Goal: Transaction & Acquisition: Purchase product/service

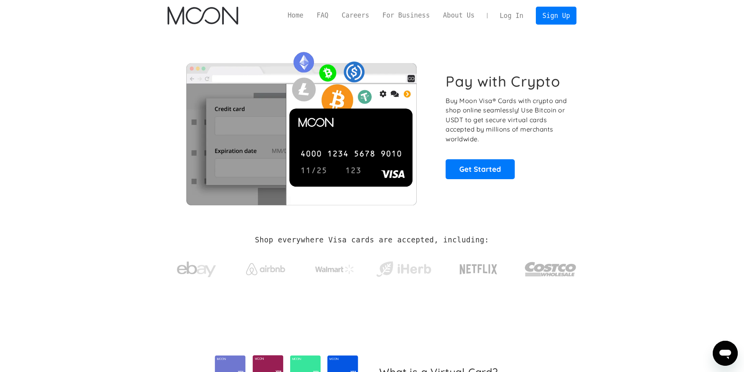
click at [519, 16] on link "Log In" at bounding box center [511, 15] width 37 height 17
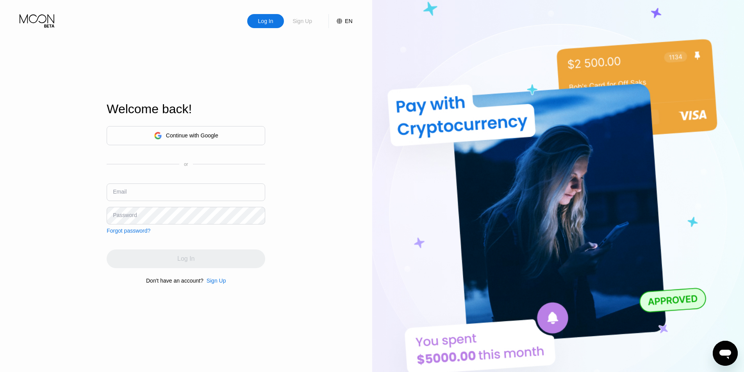
click at [299, 21] on div "Sign Up" at bounding box center [302, 21] width 21 height 8
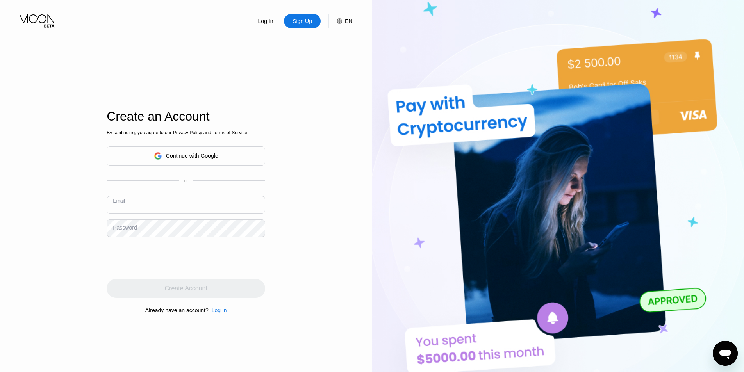
click at [153, 207] on input "text" at bounding box center [186, 205] width 159 height 18
type input "[EMAIL_ADDRESS][DOMAIN_NAME]"
click at [75, 226] on div "Log In Sign Up EN Language English Save Create an Account By continuing, you ag…" at bounding box center [186, 204] width 372 height 409
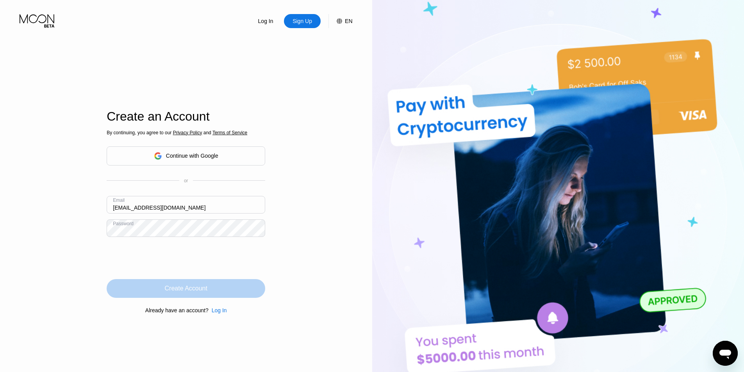
click at [212, 290] on div "Create Account" at bounding box center [186, 288] width 159 height 19
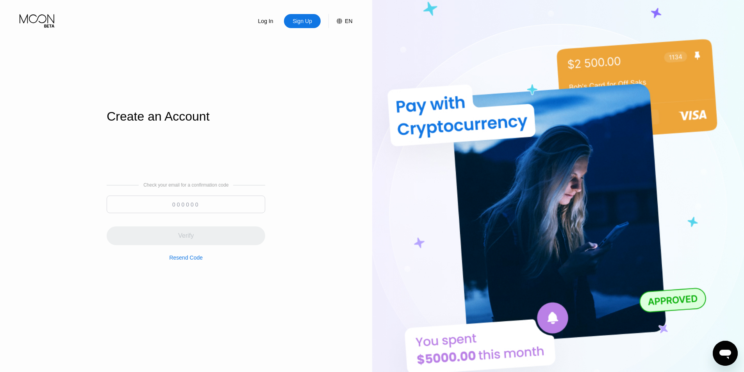
click at [132, 52] on div "Create an Account Check your email for a confirmation code Verify Resend Code" at bounding box center [186, 212] width 159 height 409
click at [203, 204] on input at bounding box center [186, 205] width 159 height 18
click at [191, 208] on input at bounding box center [186, 205] width 159 height 18
click at [191, 205] on input at bounding box center [186, 205] width 159 height 18
paste input "569414"
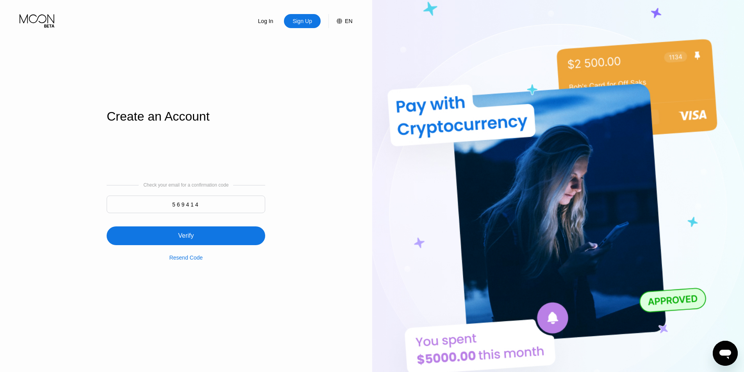
type input "569414"
click at [195, 239] on div "Verify" at bounding box center [186, 235] width 159 height 19
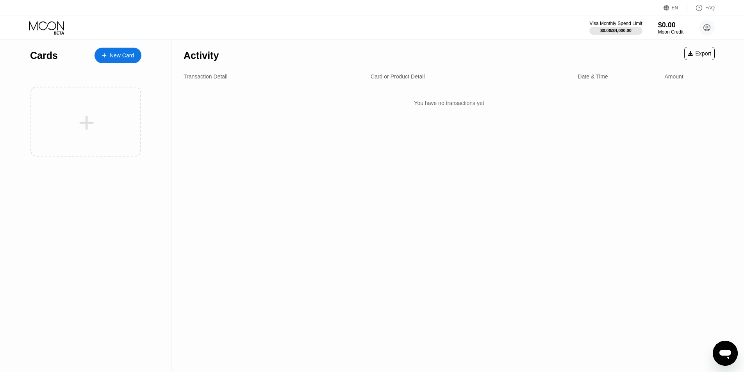
click at [395, 193] on div "Activity Export Transaction Detail Card or Product Detail Date & Time Amount Yo…" at bounding box center [449, 206] width 554 height 332
click at [123, 54] on div "New Card" at bounding box center [122, 55] width 24 height 7
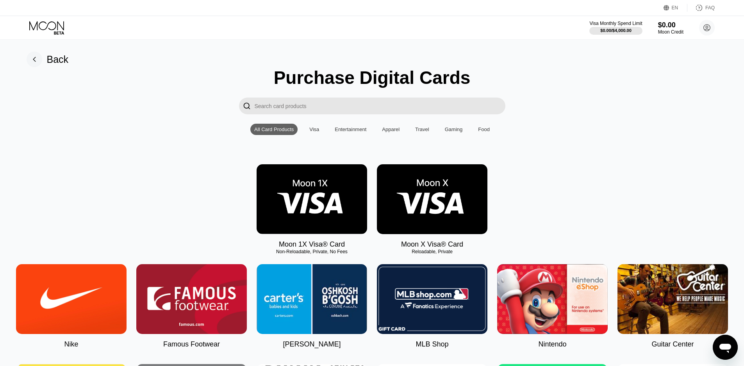
click at [431, 200] on img at bounding box center [432, 199] width 110 height 70
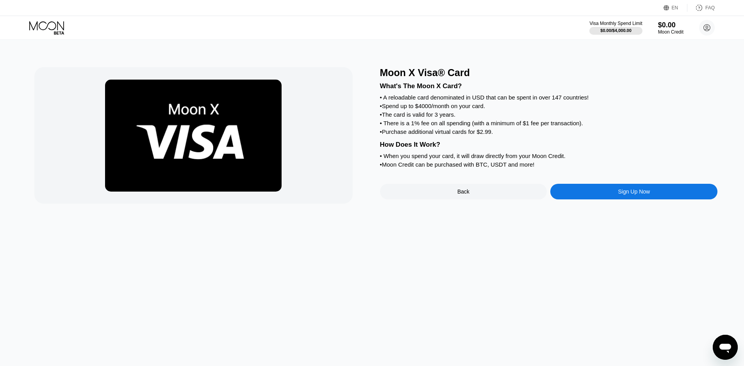
click at [358, 301] on div "Moon X Visa® Card What's The Moon X Card? • A reloadable card denominated in US…" at bounding box center [372, 203] width 750 height 326
click at [322, 256] on div "Moon X Visa® Card What's The Moon X Card? • A reloadable card denominated in US…" at bounding box center [372, 203] width 750 height 326
click at [583, 198] on div "Sign Up Now" at bounding box center [633, 192] width 167 height 16
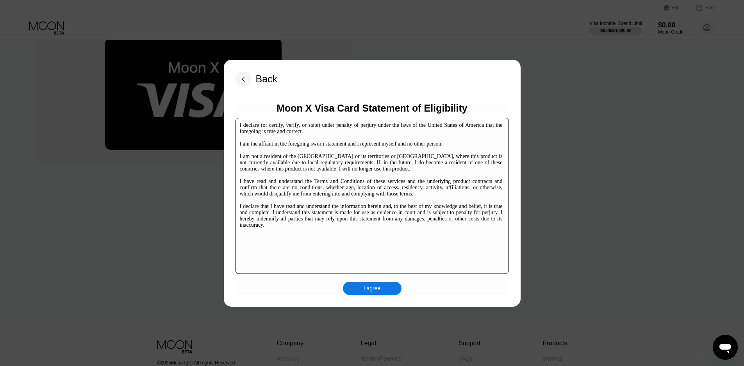
click at [360, 290] on div "I agree" at bounding box center [372, 288] width 59 height 13
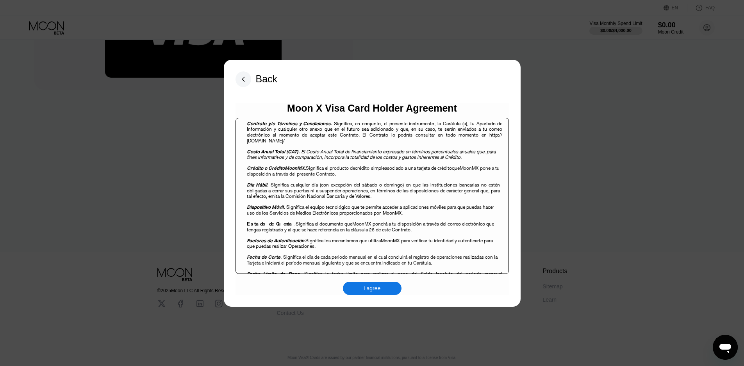
scroll to position [429, 0]
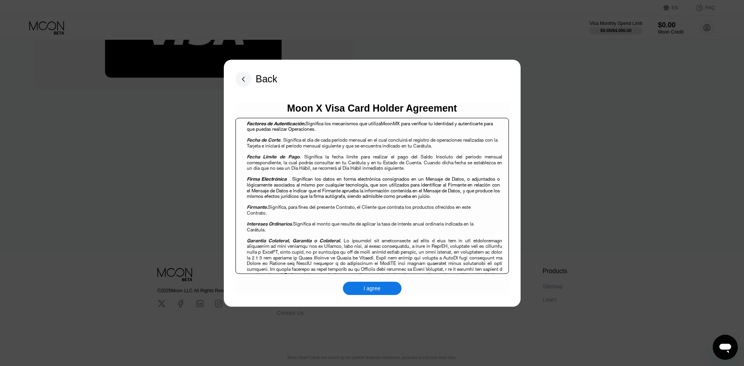
click at [369, 291] on div "I agree" at bounding box center [371, 288] width 17 height 7
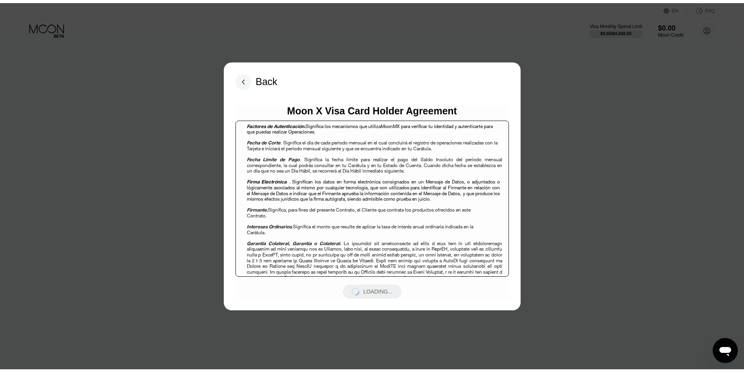
scroll to position [0, 0]
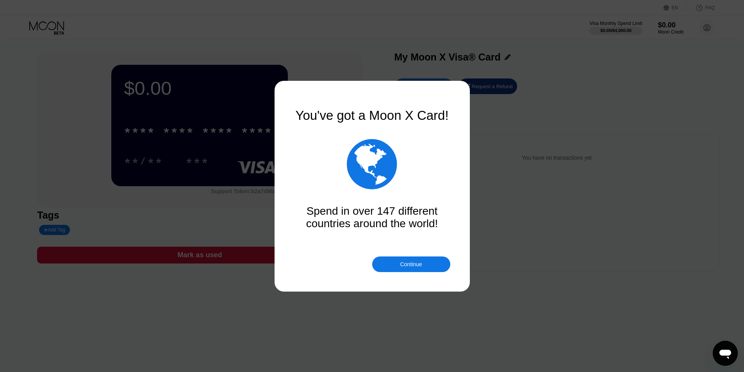
click at [402, 267] on div "Continue" at bounding box center [411, 264] width 22 height 6
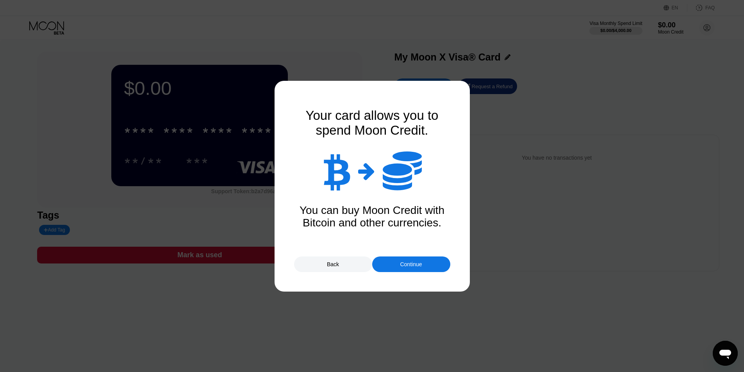
click at [401, 265] on div "Continue" at bounding box center [411, 264] width 22 height 6
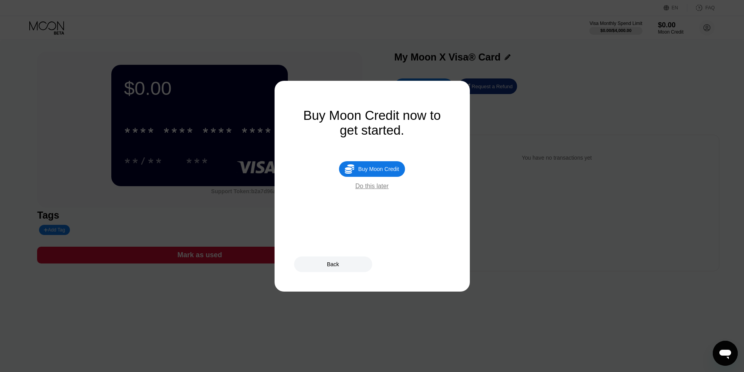
click at [383, 172] on div "Buy Moon Credit" at bounding box center [378, 169] width 41 height 6
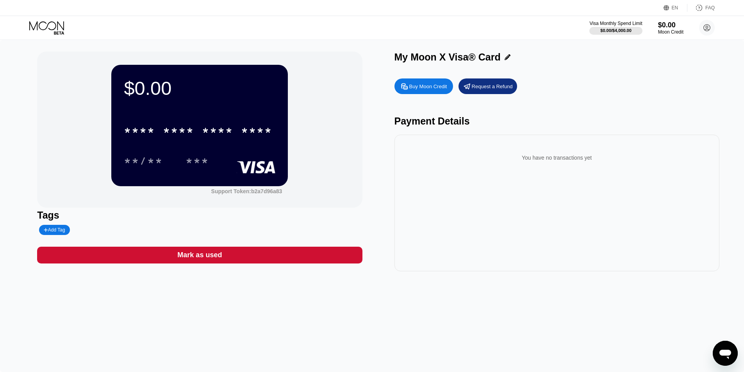
type input "0"
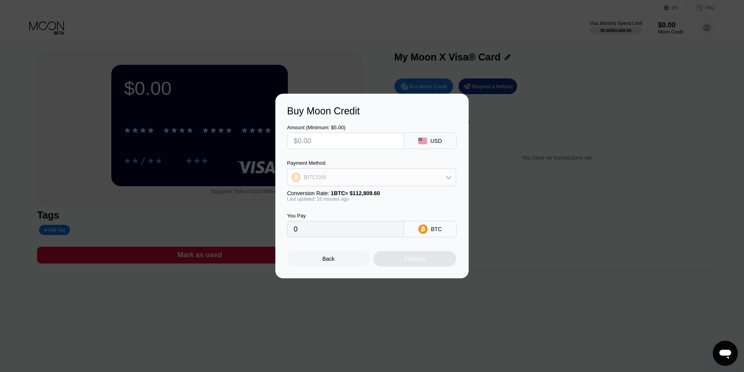
click at [407, 181] on div "BITCOIN" at bounding box center [371, 177] width 168 height 16
click at [337, 217] on span "USDT on TRON" at bounding box center [325, 216] width 39 height 6
type input "0.00"
click at [339, 139] on input "text" at bounding box center [345, 141] width 103 height 16
click at [337, 142] on input "text" at bounding box center [345, 141] width 103 height 16
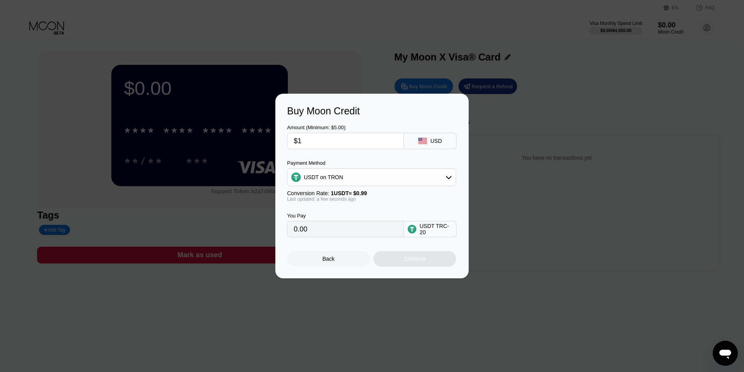
type input "$14"
type input "14.14"
type input "$14"
click at [419, 262] on div "Continue" at bounding box center [415, 259] width 22 height 6
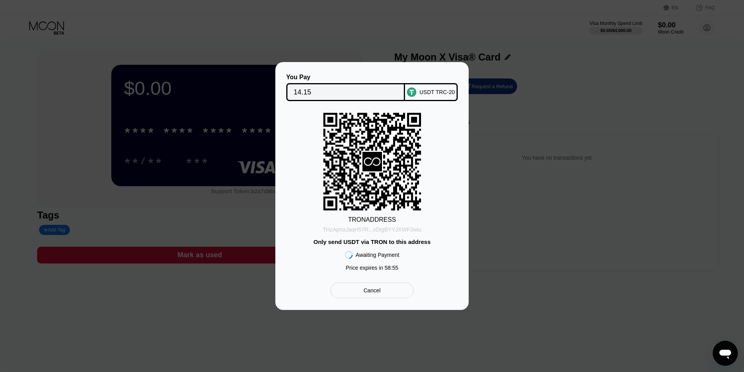
click at [398, 230] on div "THzAprtaJaqH57R...vDtgBYYJXWF3wiu" at bounding box center [371, 229] width 99 height 6
click at [345, 89] on input "14.15" at bounding box center [346, 92] width 104 height 16
click at [593, 141] on div "You Pay 14.15 USDT TRC-20 TRON ADDRESS THzAprtaJaqH57R...vDtgBYYJXWF3wiu Only s…" at bounding box center [372, 186] width 744 height 248
click at [367, 294] on div "Cancel" at bounding box center [371, 290] width 17 height 7
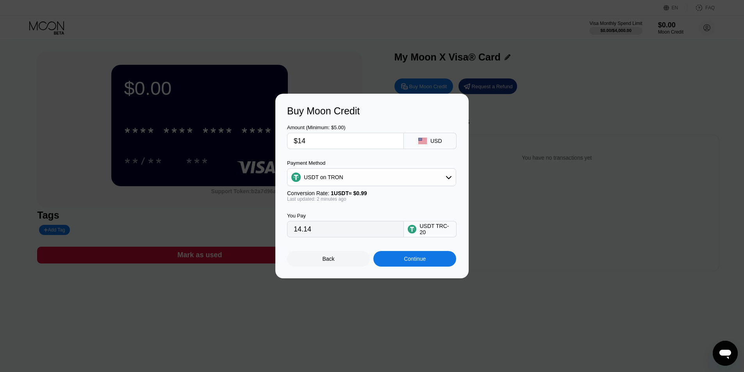
click at [654, 254] on div "Buy Moon Credit Amount (Minimum: $5.00) $14 USD Payment Method USDT on TRON Con…" at bounding box center [372, 186] width 744 height 185
click at [345, 135] on input "$14" at bounding box center [345, 141] width 103 height 16
click at [353, 235] on input "14.14" at bounding box center [345, 229] width 103 height 16
click at [338, 141] on input "$14" at bounding box center [345, 141] width 103 height 16
type input "$13"
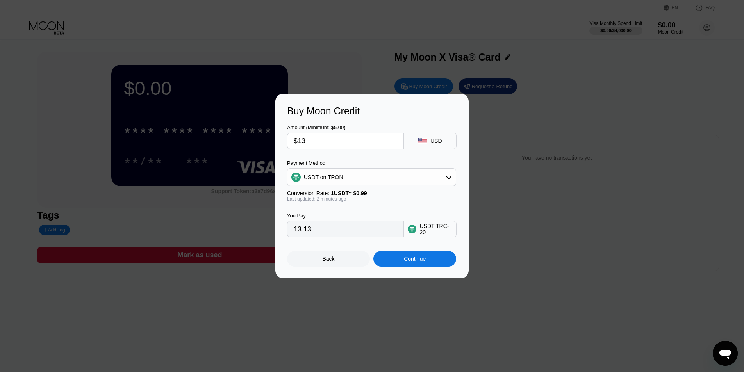
type input "13.13"
click at [413, 266] on div "Continue" at bounding box center [414, 259] width 83 height 16
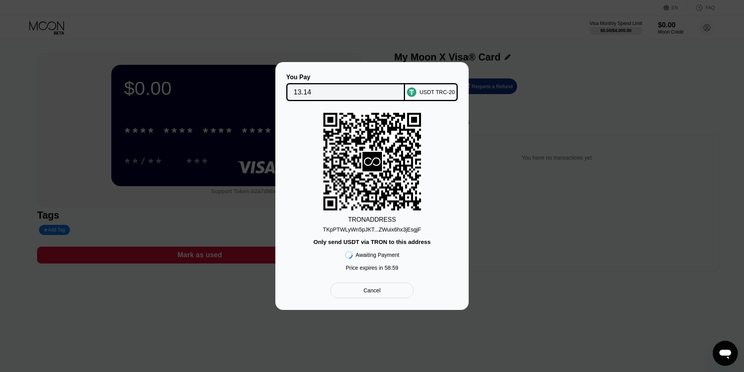
click at [541, 189] on div "You Pay 13.14 USDT TRC-20 TRON ADDRESS TKpPTWLyWn5pJKT...ZWuix6hx3jEsgjF Only s…" at bounding box center [372, 186] width 744 height 248
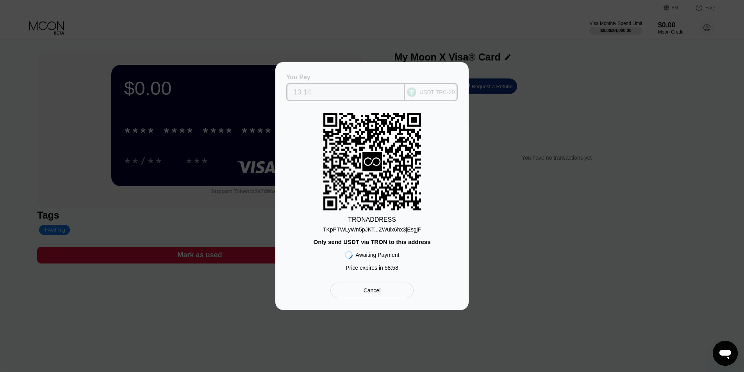
click at [327, 94] on input "13.14" at bounding box center [346, 92] width 104 height 16
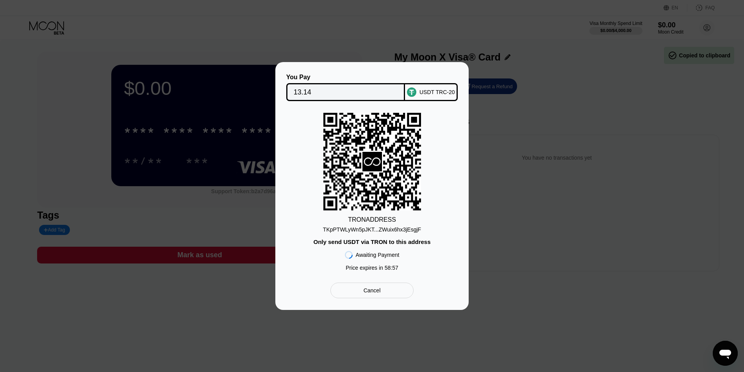
click at [371, 292] on div "Cancel" at bounding box center [371, 290] width 17 height 7
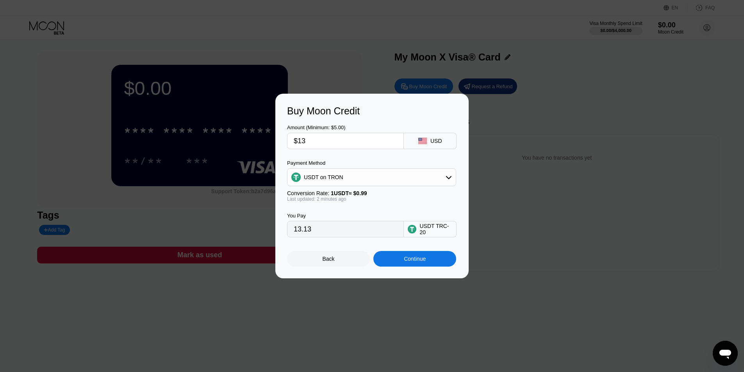
click at [332, 137] on input "$13" at bounding box center [345, 141] width 103 height 16
click at [416, 260] on div "Continue" at bounding box center [415, 259] width 22 height 6
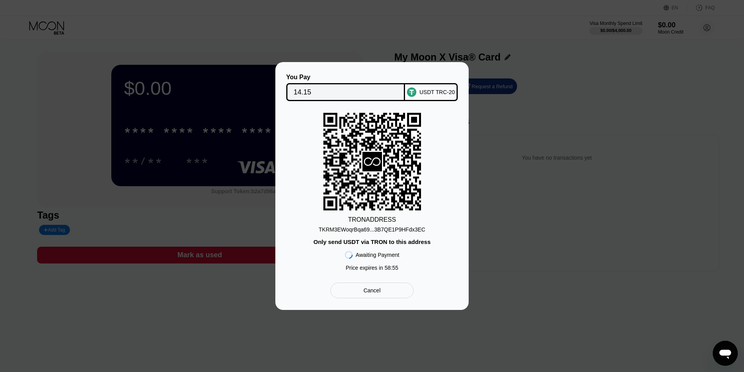
click at [396, 230] on div "TKRM3EWoqrBqa69...3B7QE1P9HFdx3EC" at bounding box center [372, 229] width 107 height 6
click at [447, 204] on div "TRON ADDRESS TKRM3EWoqrBqa69...3B7QE1P9HFdx3EC Only send USDT via TRON to this …" at bounding box center [372, 194] width 170 height 162
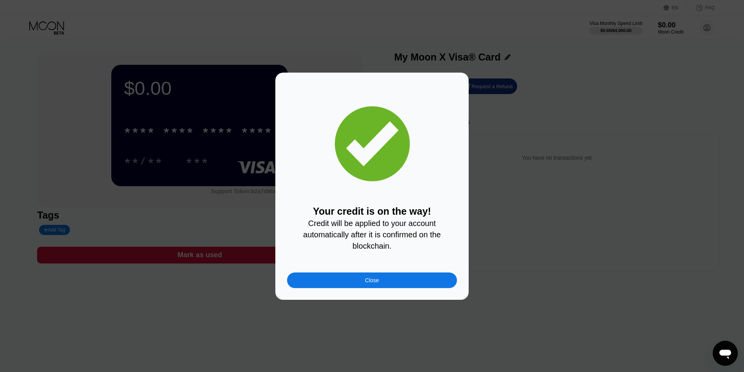
click at [373, 282] on div "Close" at bounding box center [372, 280] width 14 height 6
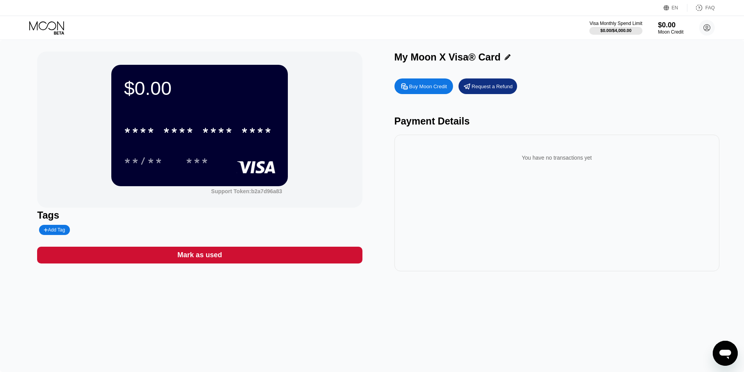
click at [343, 248] on div "$0.00 * * * * * * * * * * * * **** **/** *** Support Token: b2a7d96a83 Tags Add…" at bounding box center [199, 162] width 325 height 220
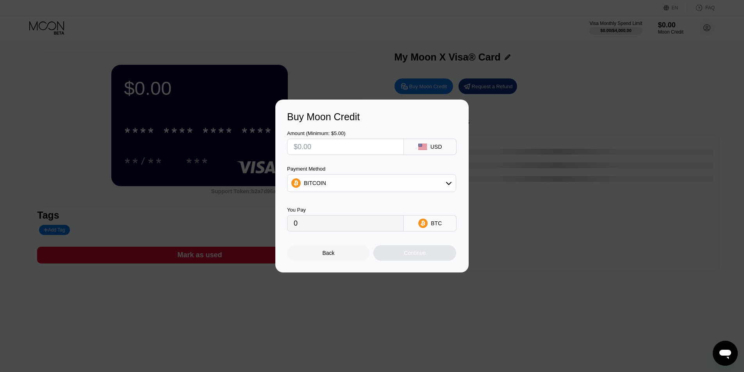
click at [50, 28] on div at bounding box center [375, 186] width 750 height 372
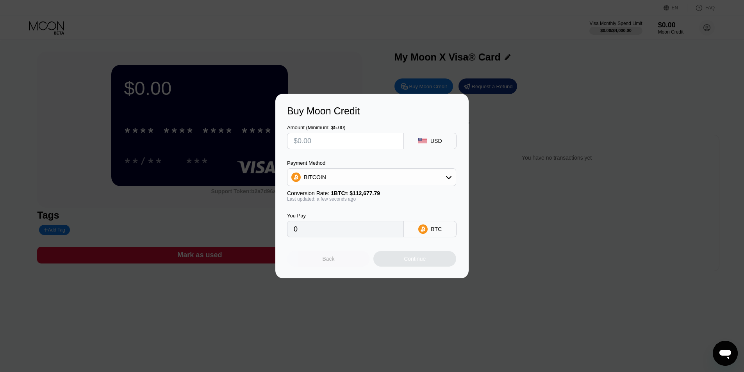
click at [313, 263] on div "Back" at bounding box center [328, 259] width 83 height 16
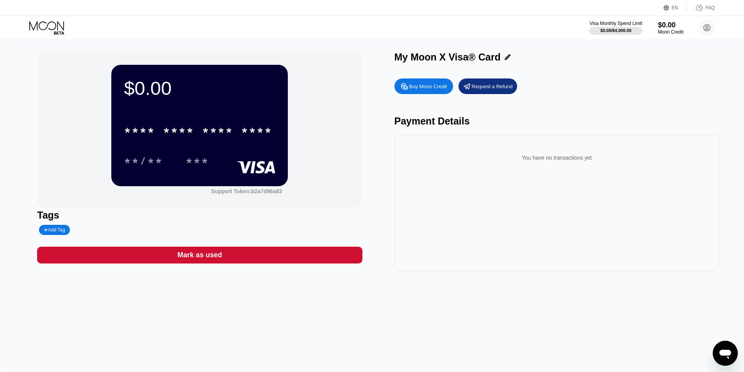
click at [46, 28] on icon at bounding box center [46, 25] width 35 height 9
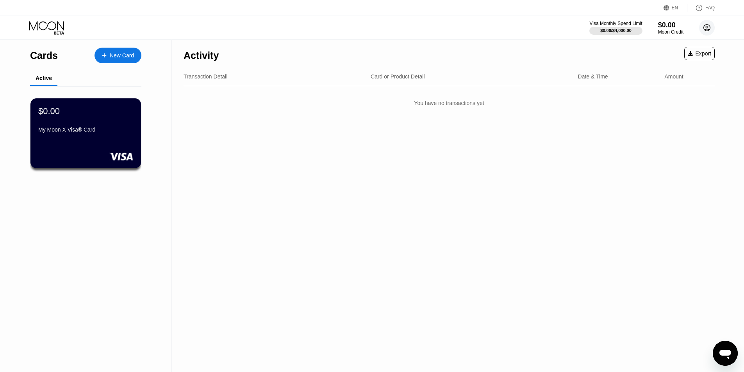
click at [707, 27] on circle at bounding box center [707, 28] width 16 height 16
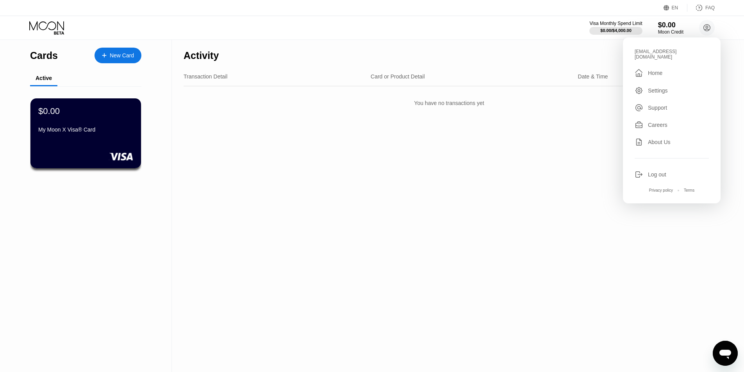
click at [664, 89] on div "Settings" at bounding box center [658, 90] width 20 height 6
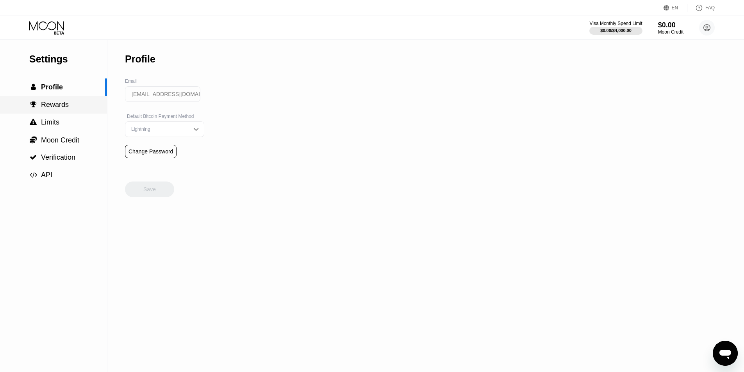
click at [45, 105] on span "Rewards" at bounding box center [55, 105] width 28 height 8
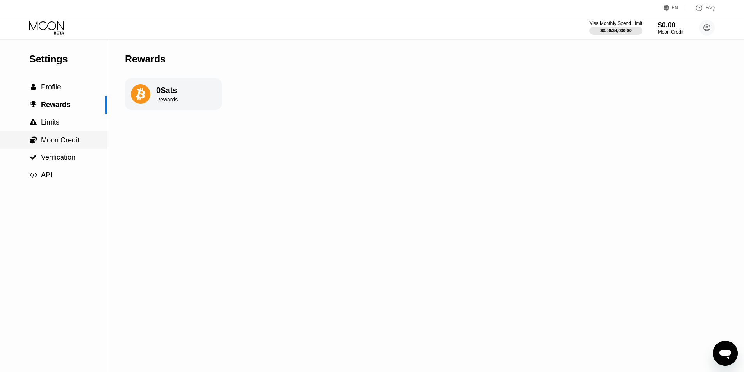
click at [64, 142] on span "Moon Credit" at bounding box center [60, 140] width 38 height 8
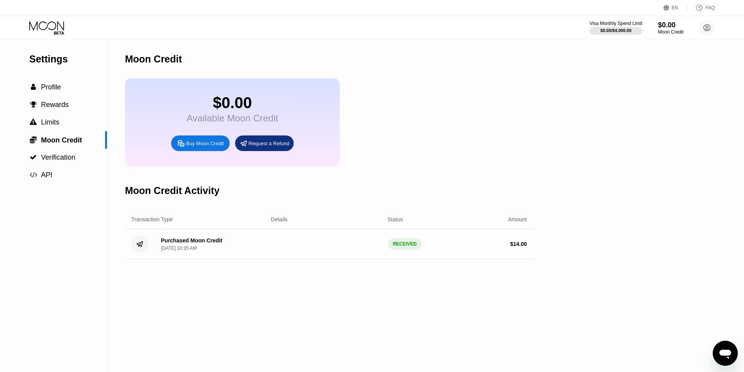
click at [478, 247] on div "$ 14.00" at bounding box center [471, 244] width 110 height 6
click at [62, 91] on div " Profile" at bounding box center [53, 87] width 107 height 8
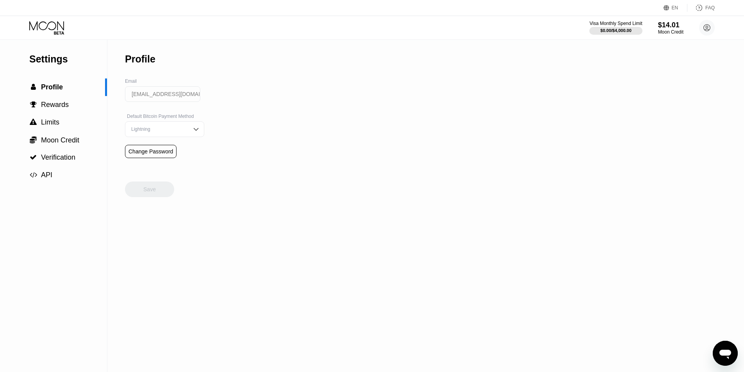
click at [44, 23] on icon at bounding box center [47, 28] width 36 height 14
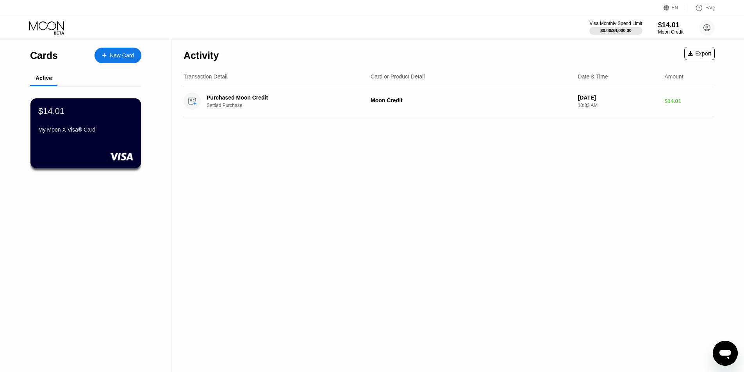
click at [77, 114] on div "$14.01" at bounding box center [85, 111] width 95 height 10
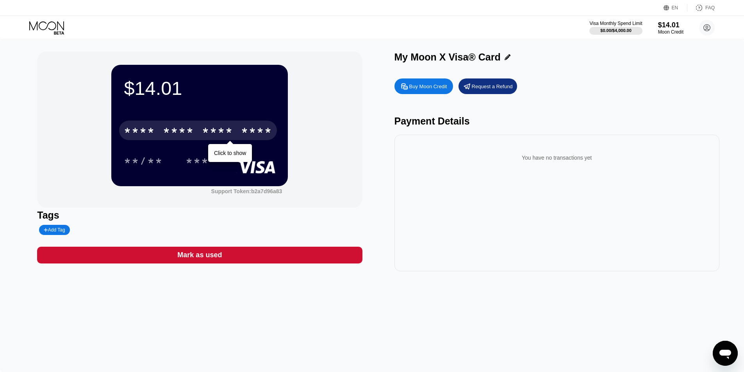
click at [198, 133] on div "* * * * * * * * * * * * ****" at bounding box center [198, 131] width 158 height 20
click at [211, 128] on div "* * * *" at bounding box center [217, 131] width 31 height 12
click at [235, 137] on div "4513 6500 2150 3663" at bounding box center [198, 131] width 158 height 20
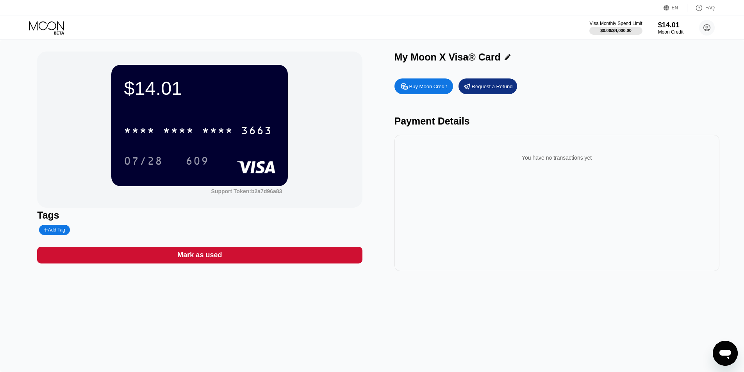
click at [240, 135] on div "* * * * * * * * * * * * 3663" at bounding box center [198, 131] width 158 height 20
click at [150, 155] on div "07/28" at bounding box center [143, 161] width 51 height 20
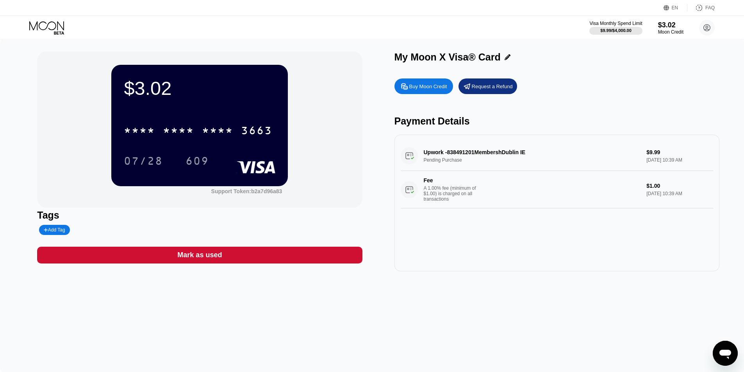
click at [334, 207] on div "$3.02 * * * * * * * * * * * * 3663 07/28 609 Support Token: b2a7d96a83" at bounding box center [199, 130] width 325 height 156
click at [116, 15] on div "EN Language Select an item Save FAQ" at bounding box center [372, 8] width 744 height 16
